Goal: Check status: Check status

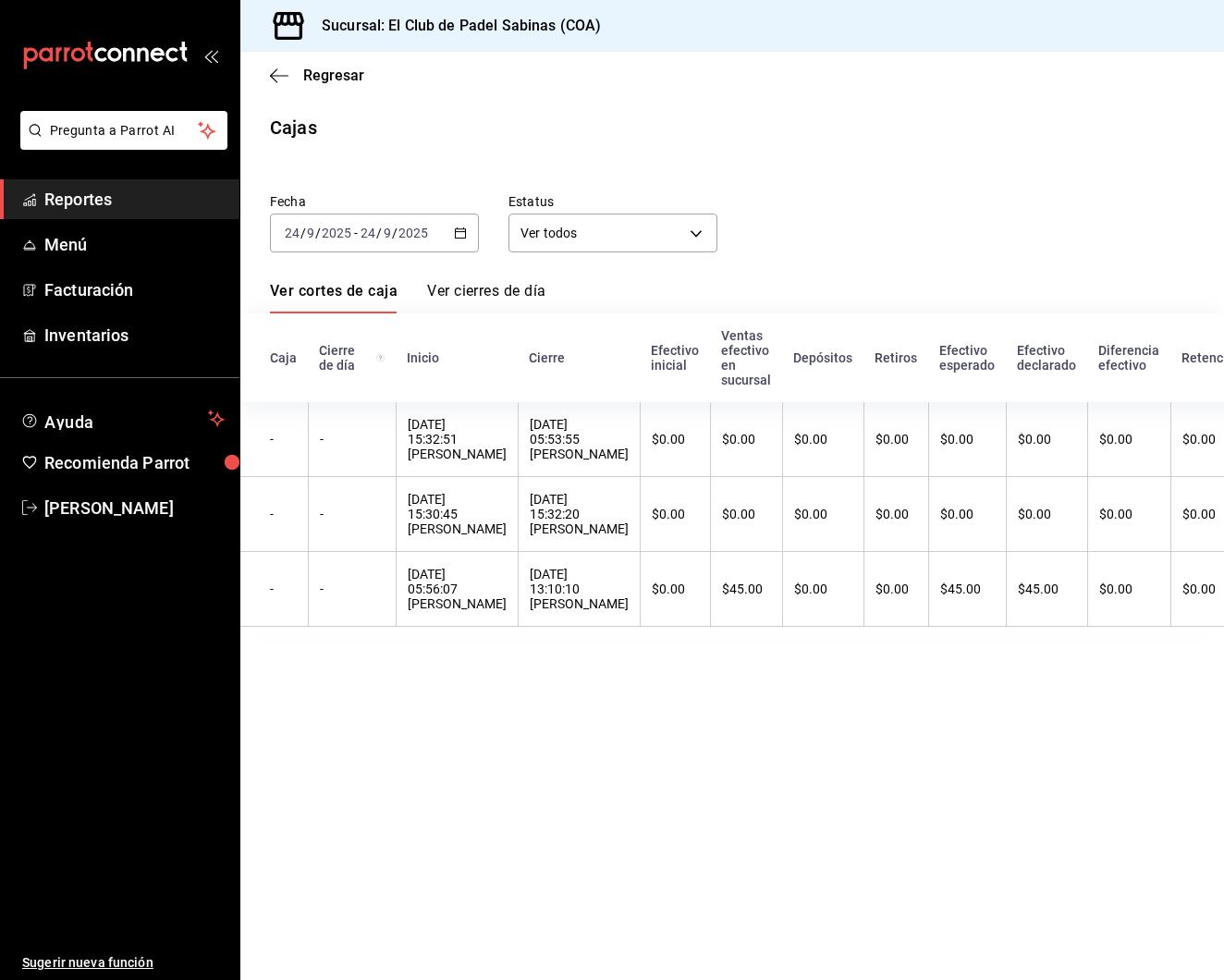
click at [282, 81] on icon "button" at bounding box center [278, 75] width 18 height 16
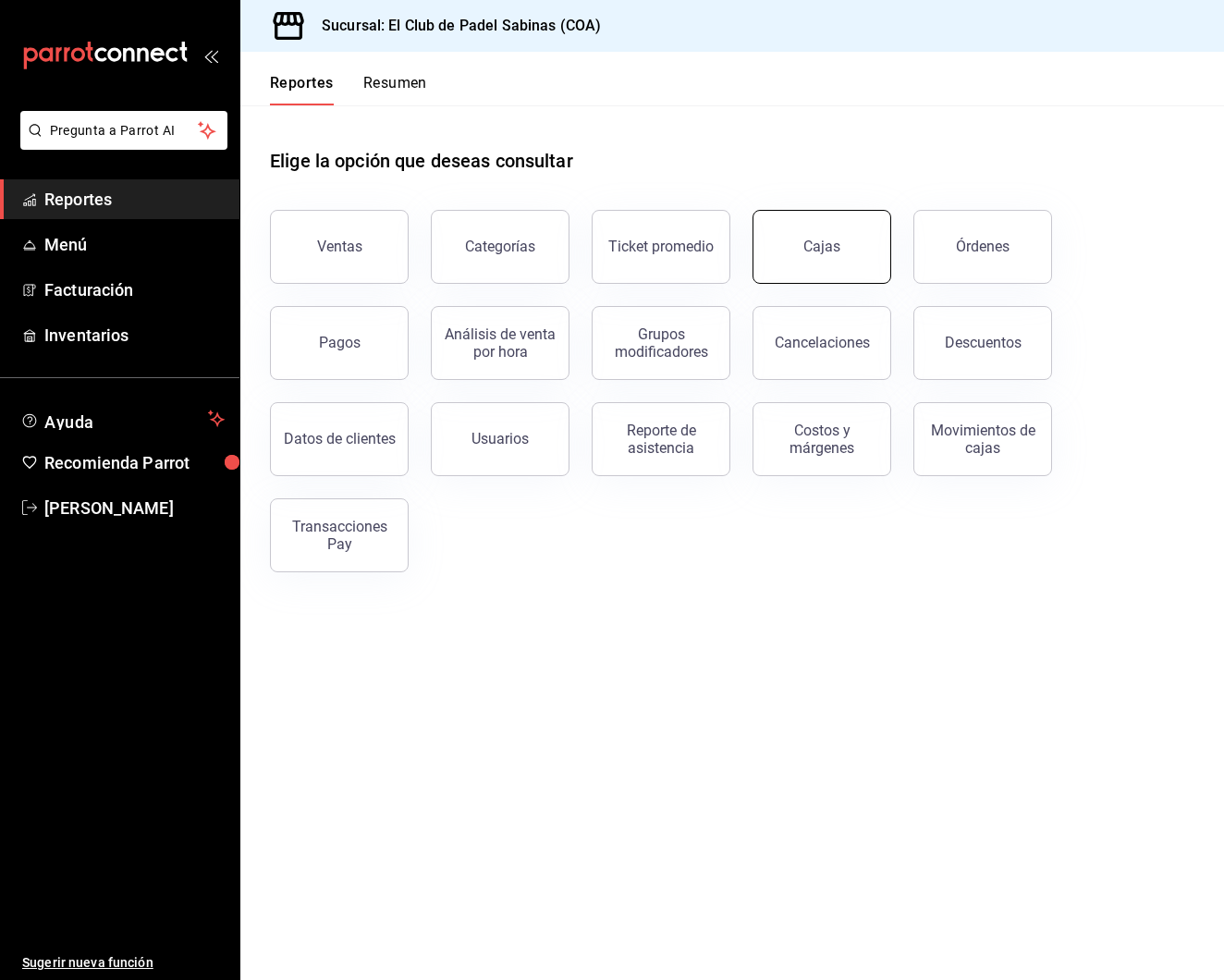
click at [794, 242] on link "Cajas" at bounding box center [822, 247] width 139 height 74
